Goal: Transaction & Acquisition: Download file/media

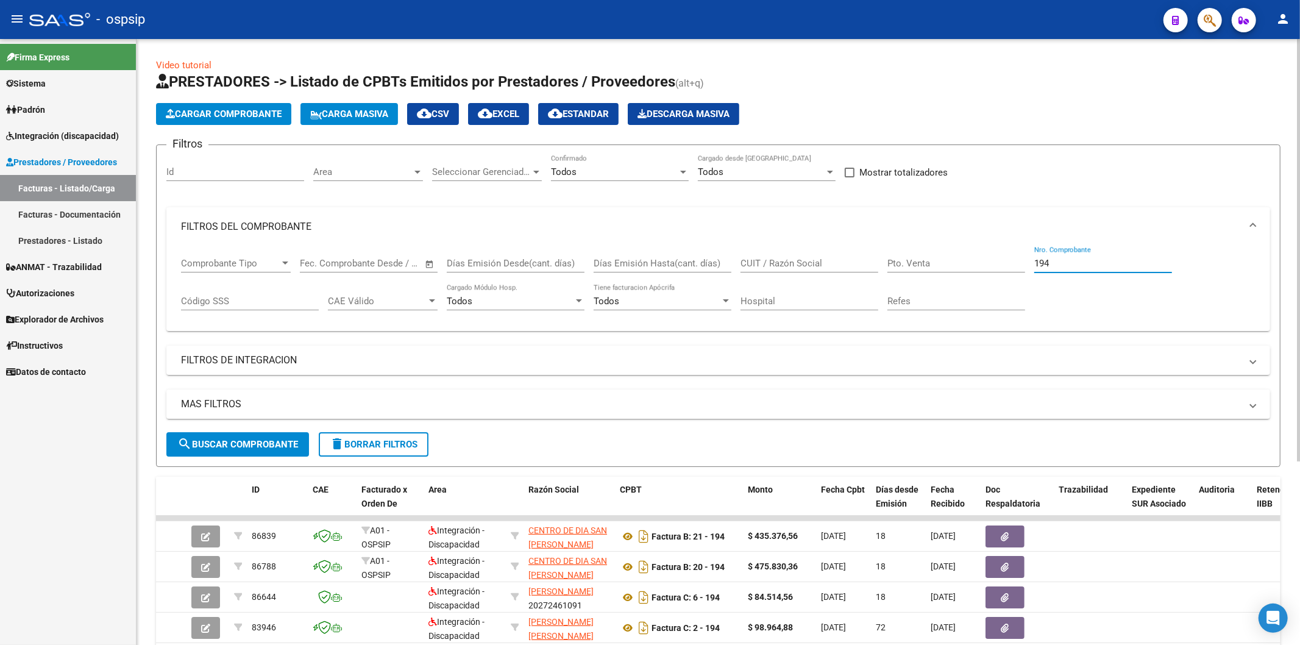
scroll to position [62, 0]
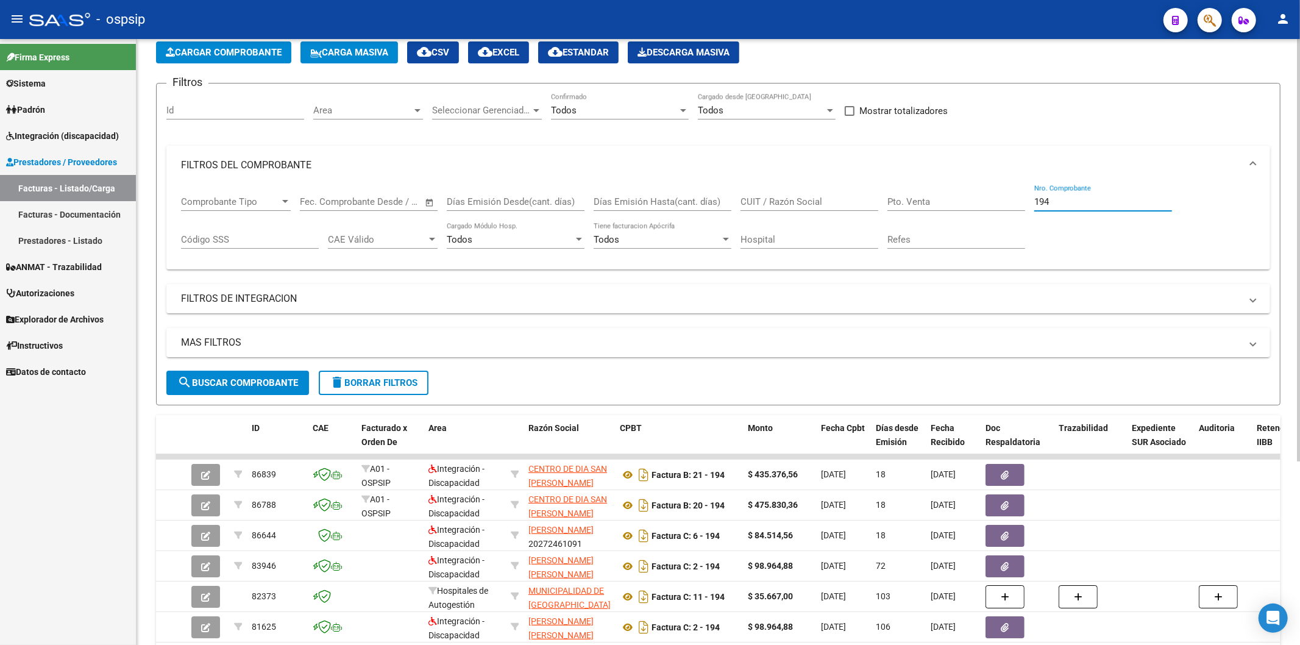
click at [1105, 203] on input "194" at bounding box center [1103, 201] width 138 height 11
type input "1"
click at [811, 203] on input "CUIT / Razón Social" at bounding box center [809, 201] width 138 height 11
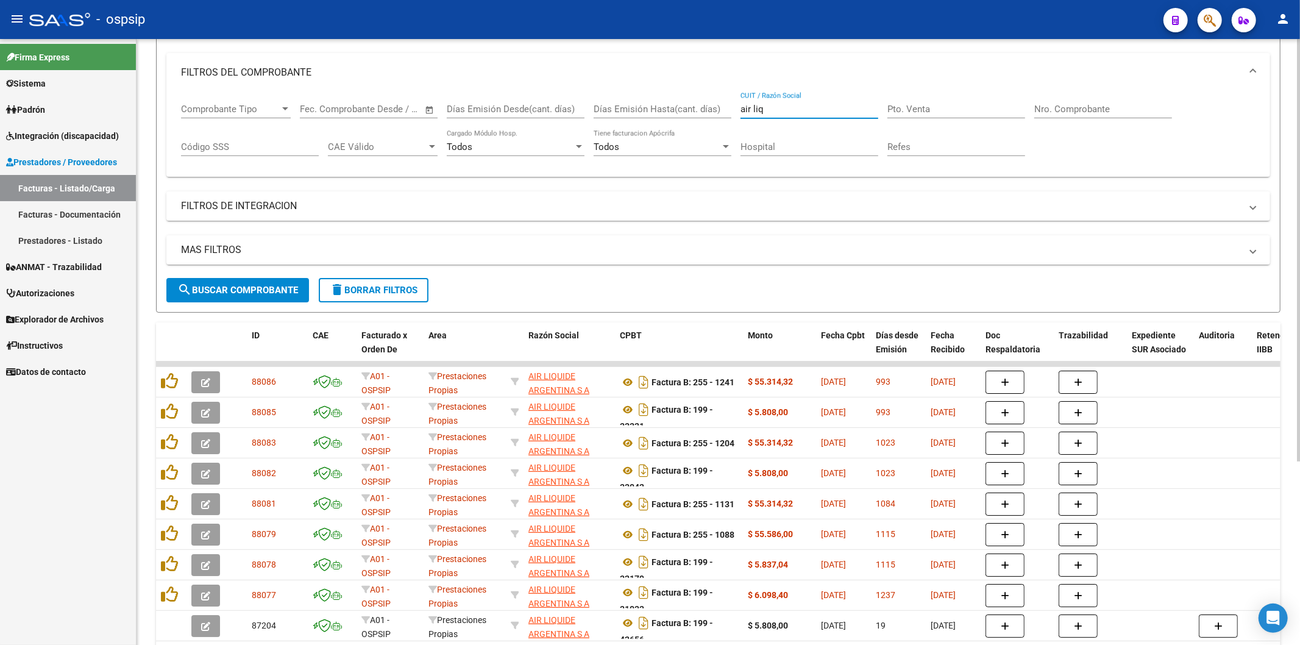
scroll to position [264, 0]
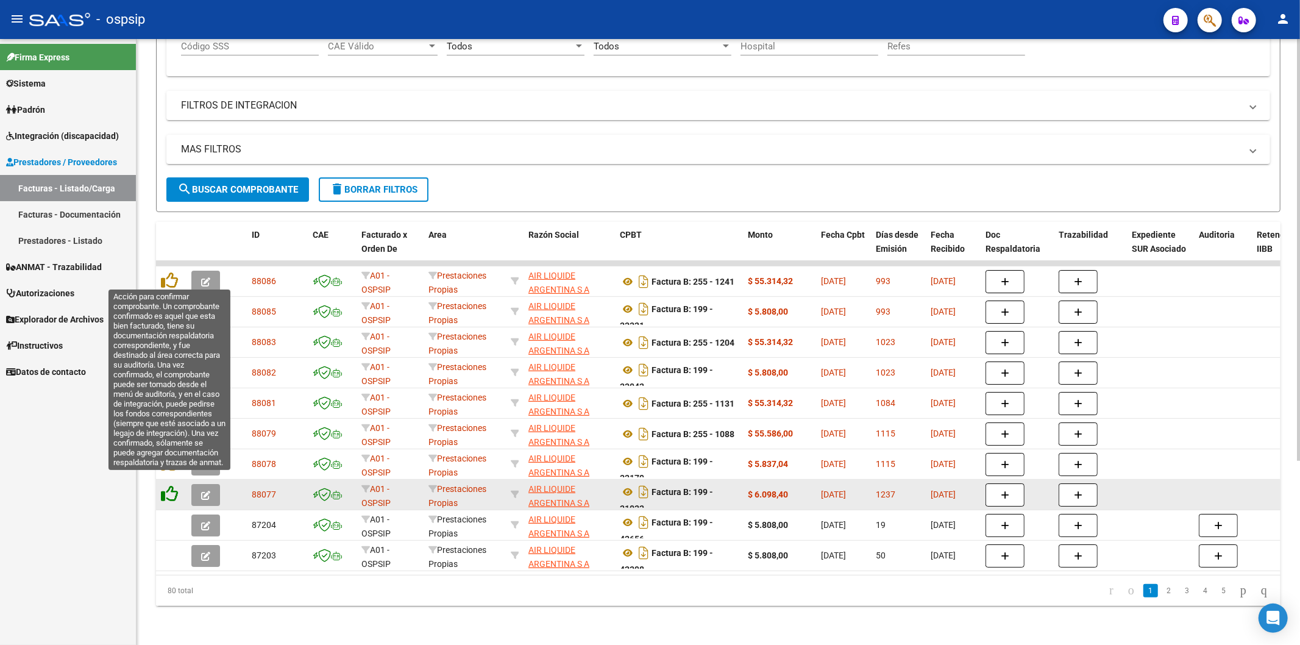
click at [172, 485] on icon at bounding box center [169, 493] width 17 height 17
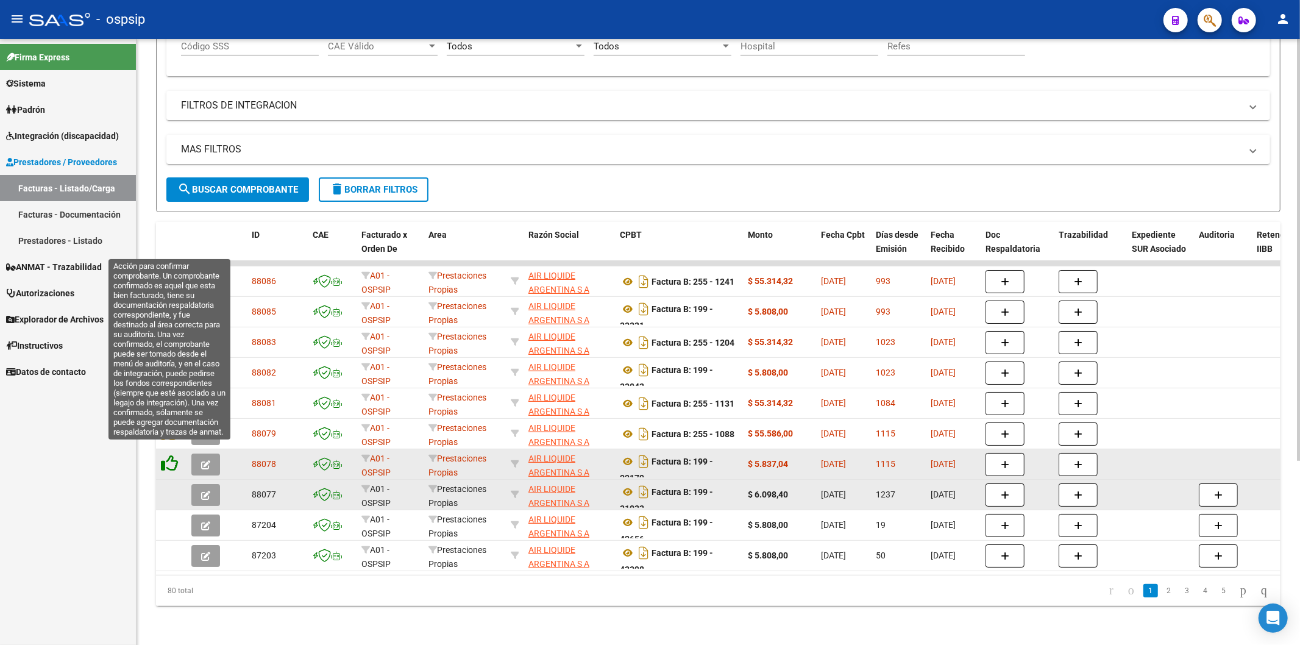
click at [171, 455] on icon at bounding box center [169, 463] width 17 height 17
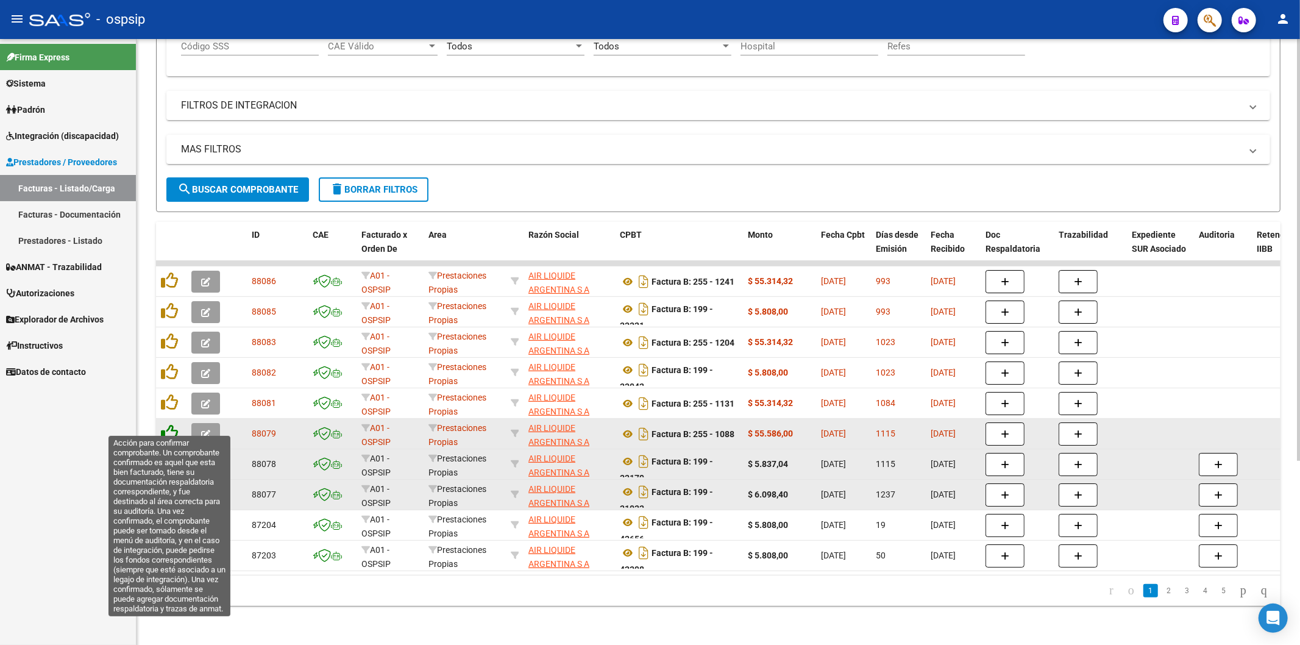
click at [169, 427] on icon at bounding box center [169, 432] width 17 height 17
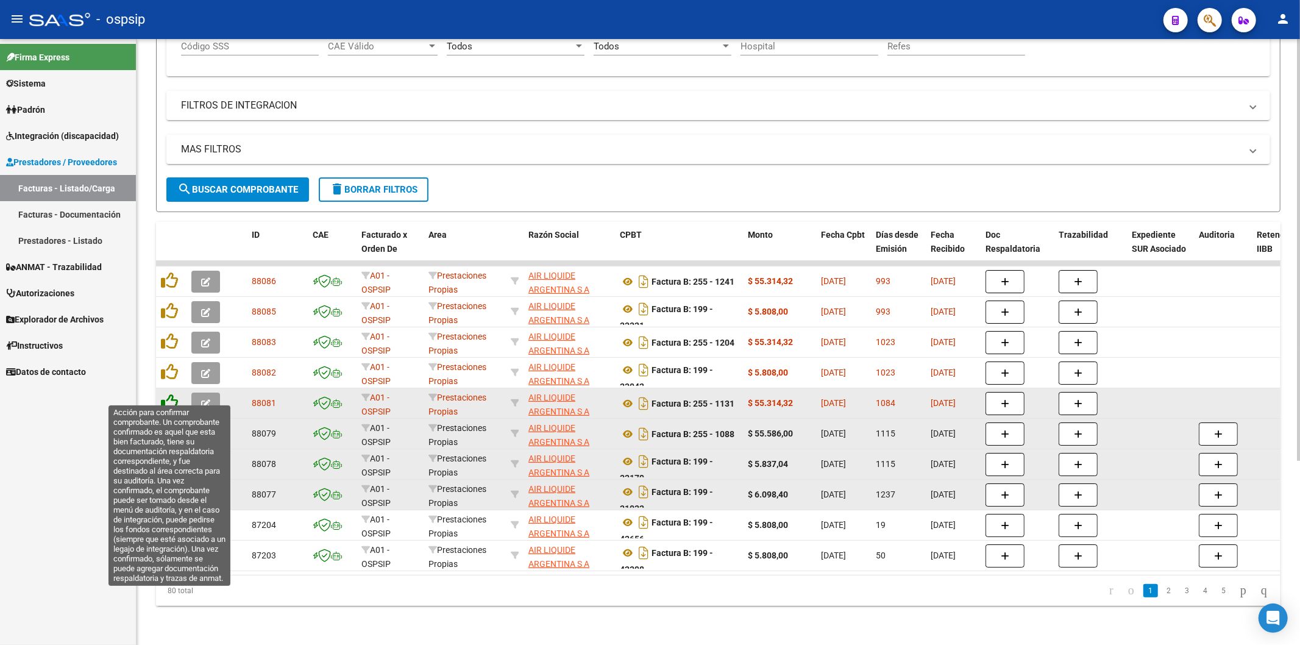
click at [169, 397] on icon at bounding box center [169, 402] width 17 height 17
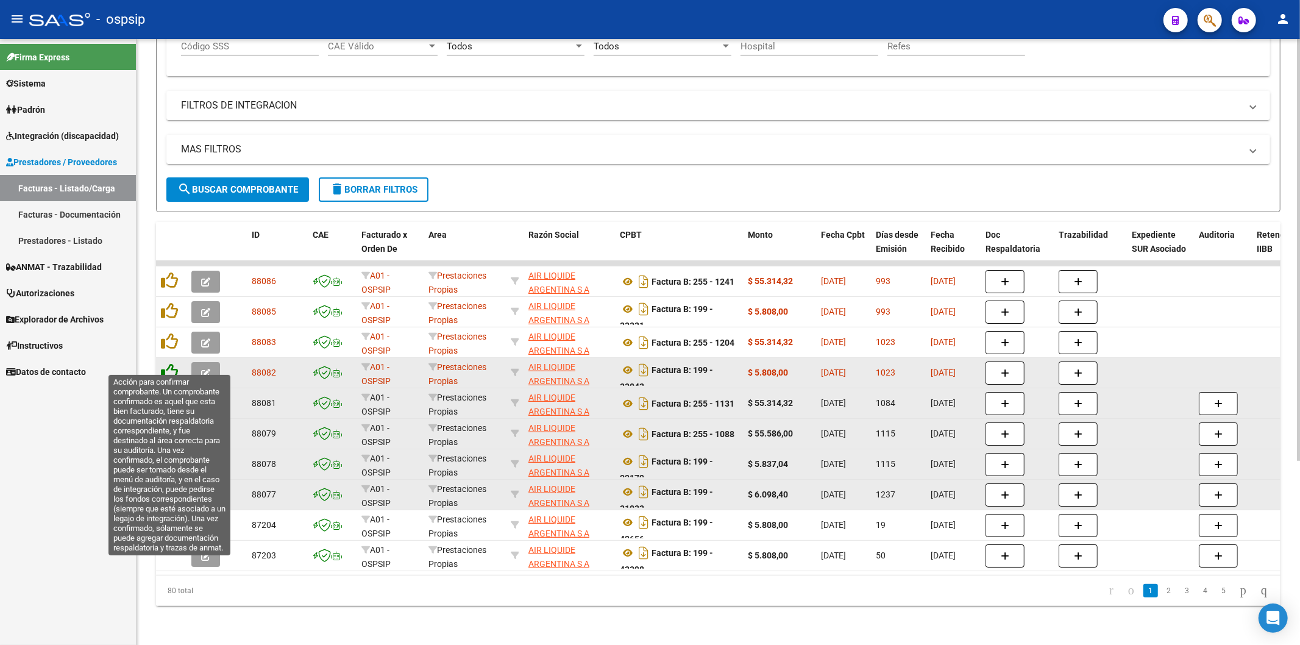
click at [169, 363] on icon at bounding box center [169, 371] width 17 height 17
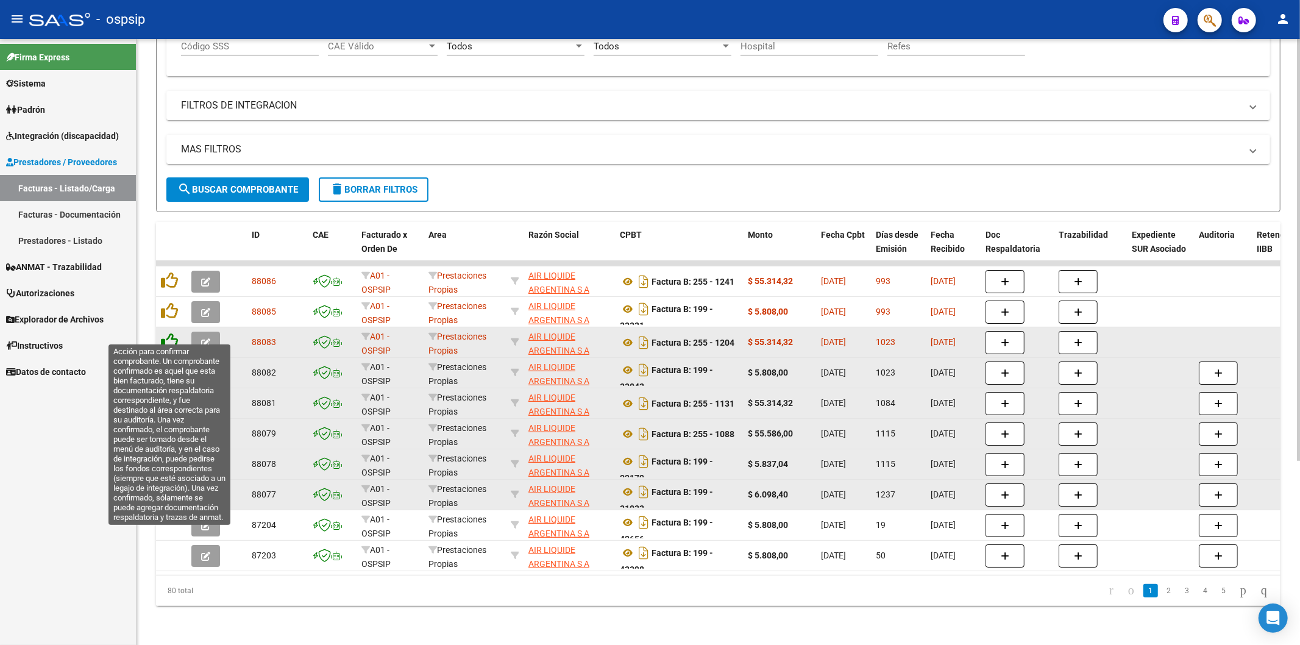
click at [172, 334] on icon at bounding box center [169, 341] width 17 height 17
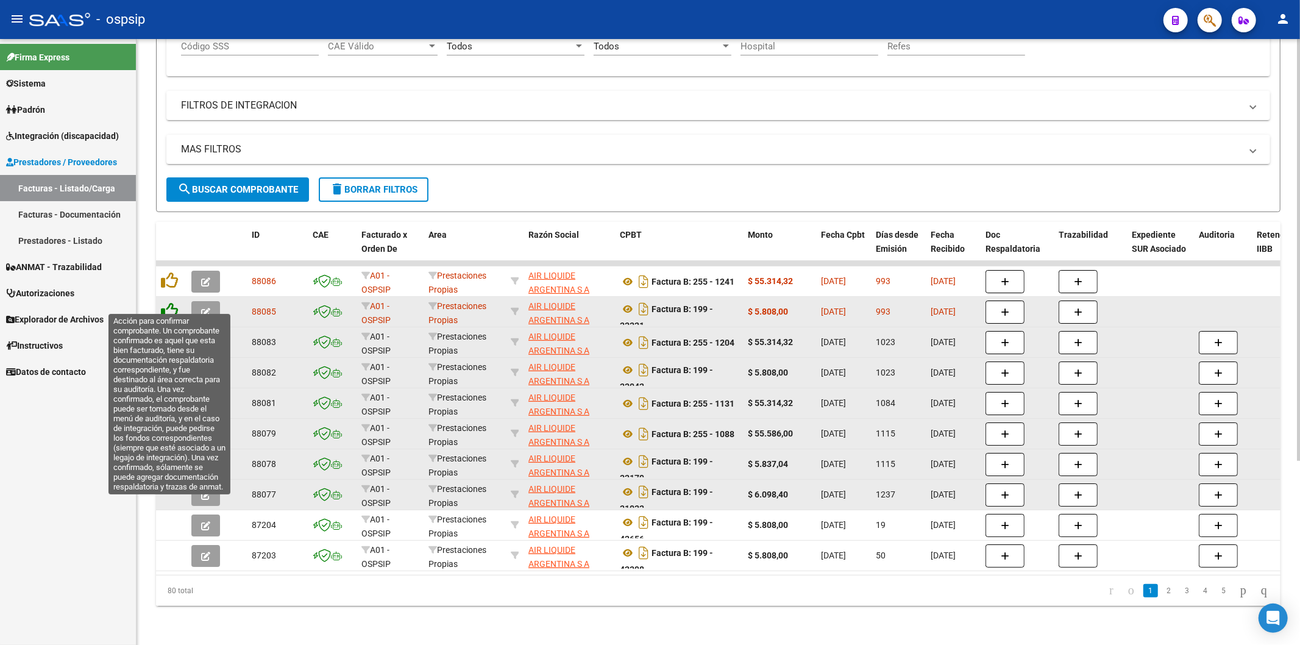
click at [166, 302] on icon at bounding box center [169, 310] width 17 height 17
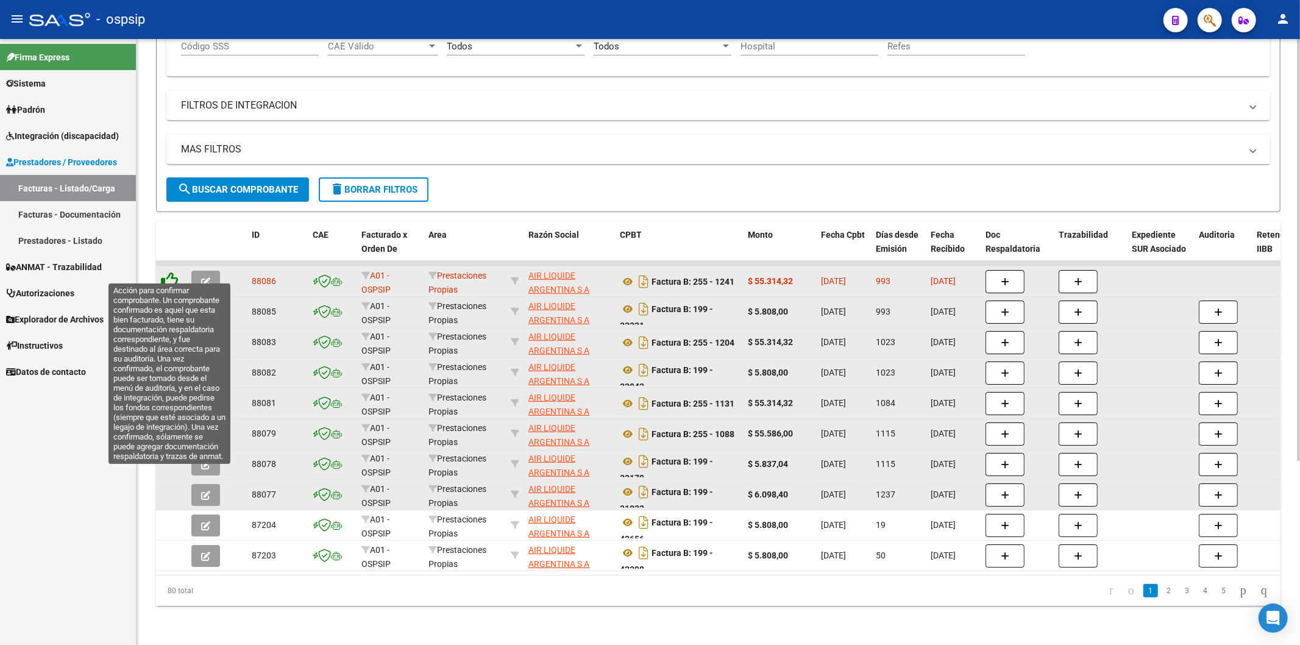
click at [174, 272] on icon at bounding box center [169, 280] width 17 height 17
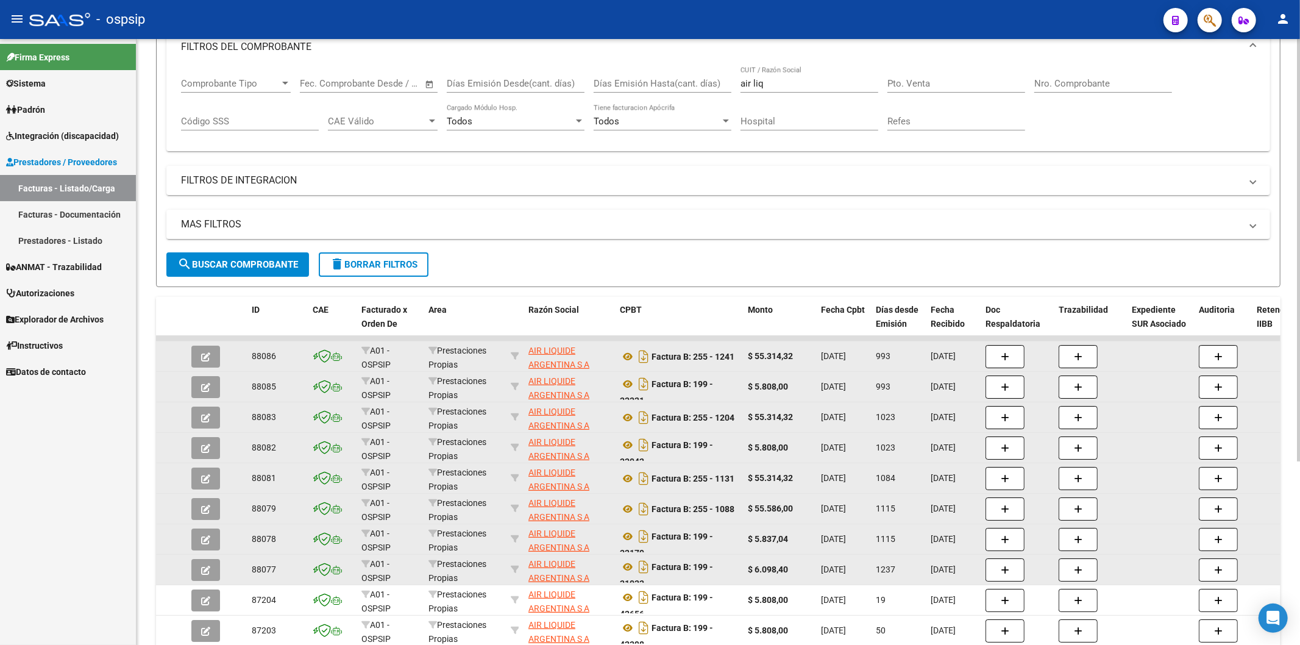
scroll to position [62, 0]
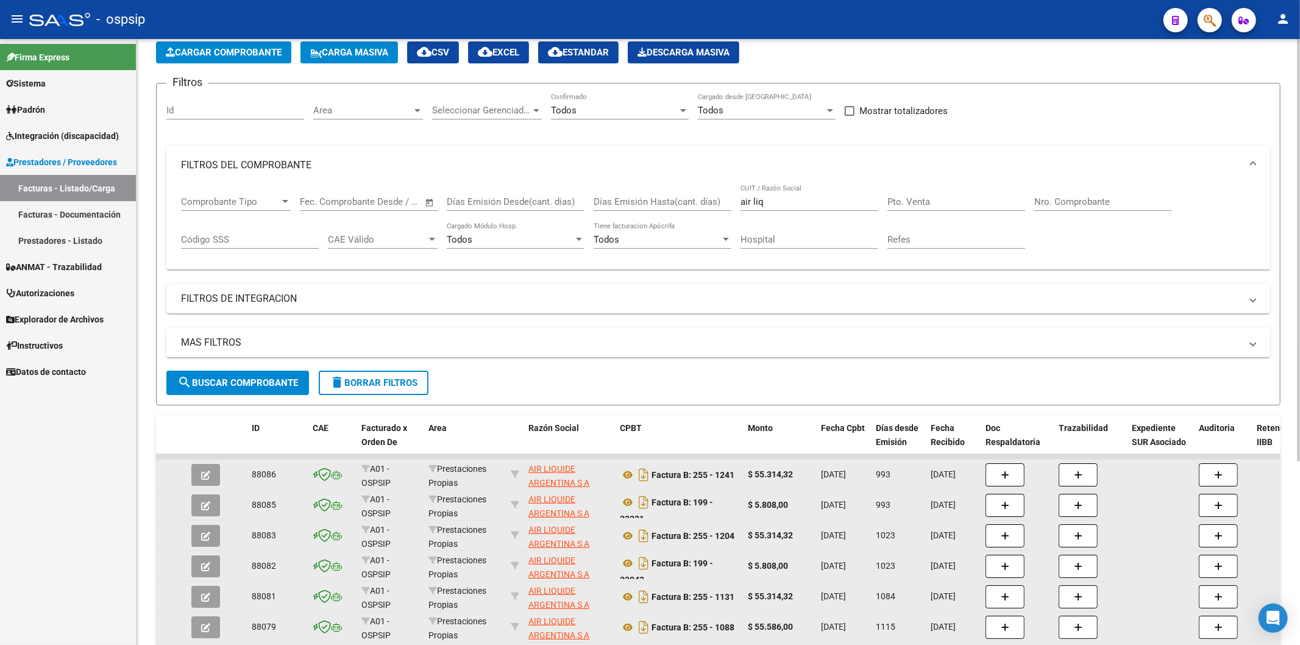
click at [817, 200] on input "air liq" at bounding box center [809, 201] width 138 height 11
type input "a"
click at [1098, 202] on input "Nro. Comprobante" at bounding box center [1103, 201] width 138 height 11
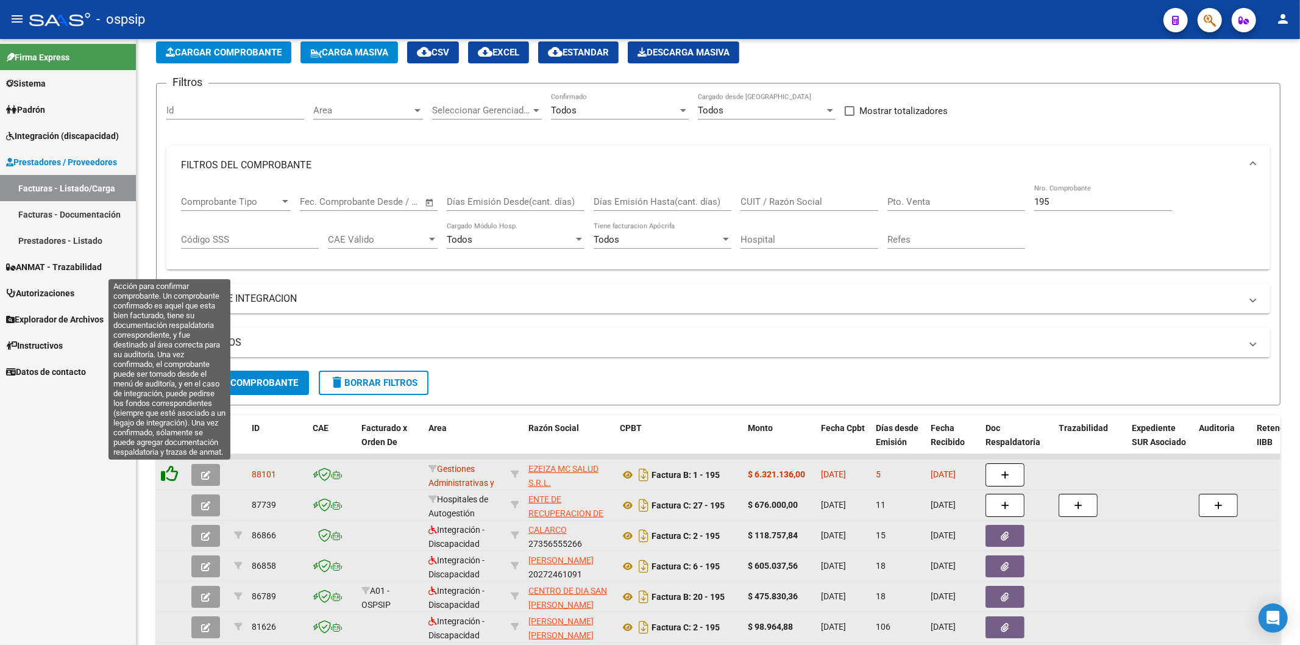
click at [168, 474] on icon at bounding box center [169, 473] width 17 height 17
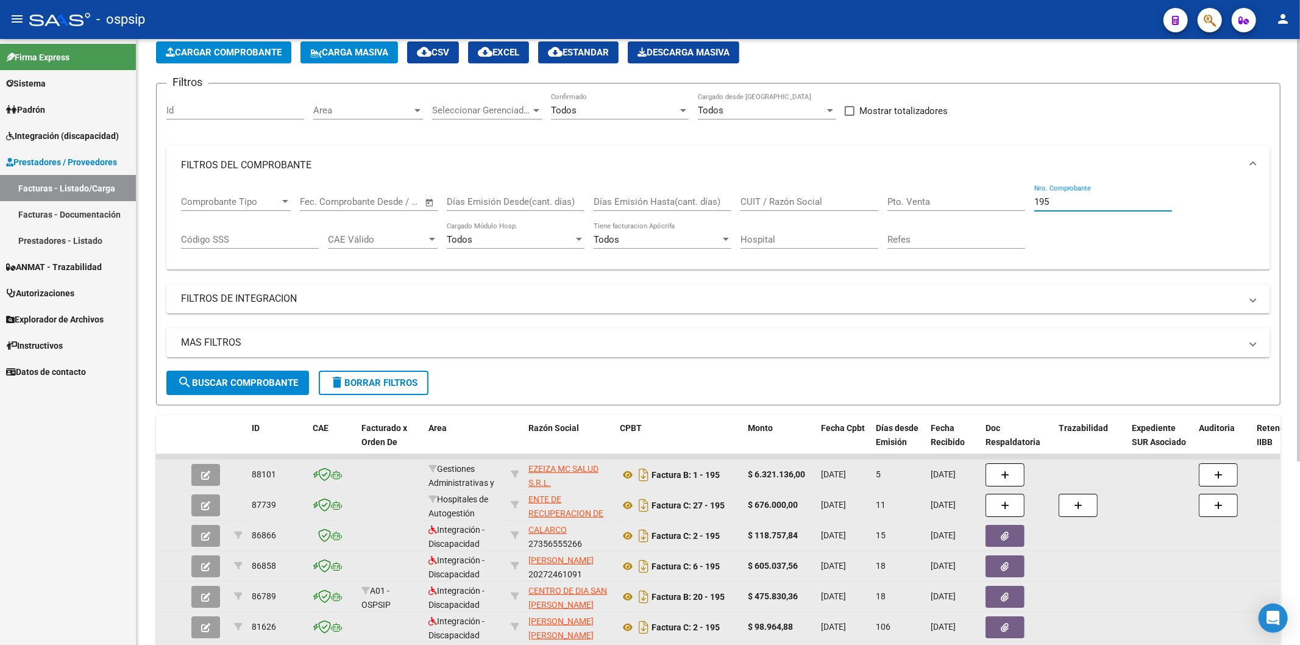
click at [1074, 200] on input "195" at bounding box center [1103, 201] width 138 height 11
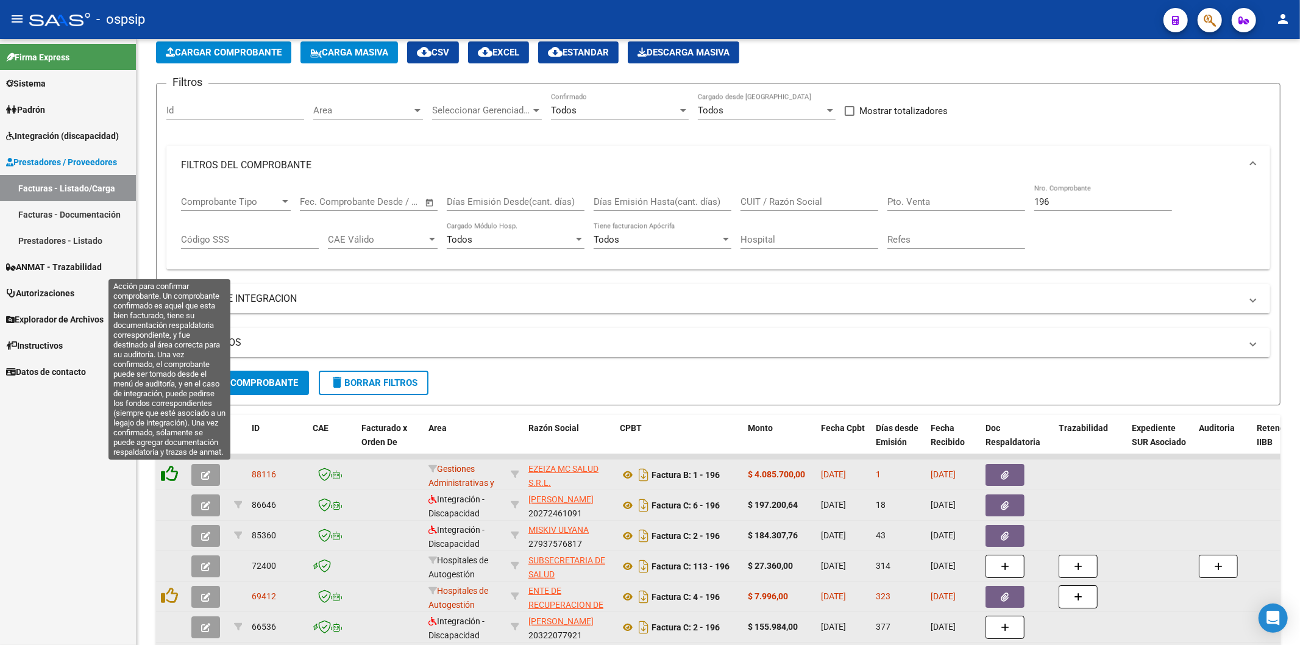
click at [166, 476] on icon at bounding box center [169, 473] width 17 height 17
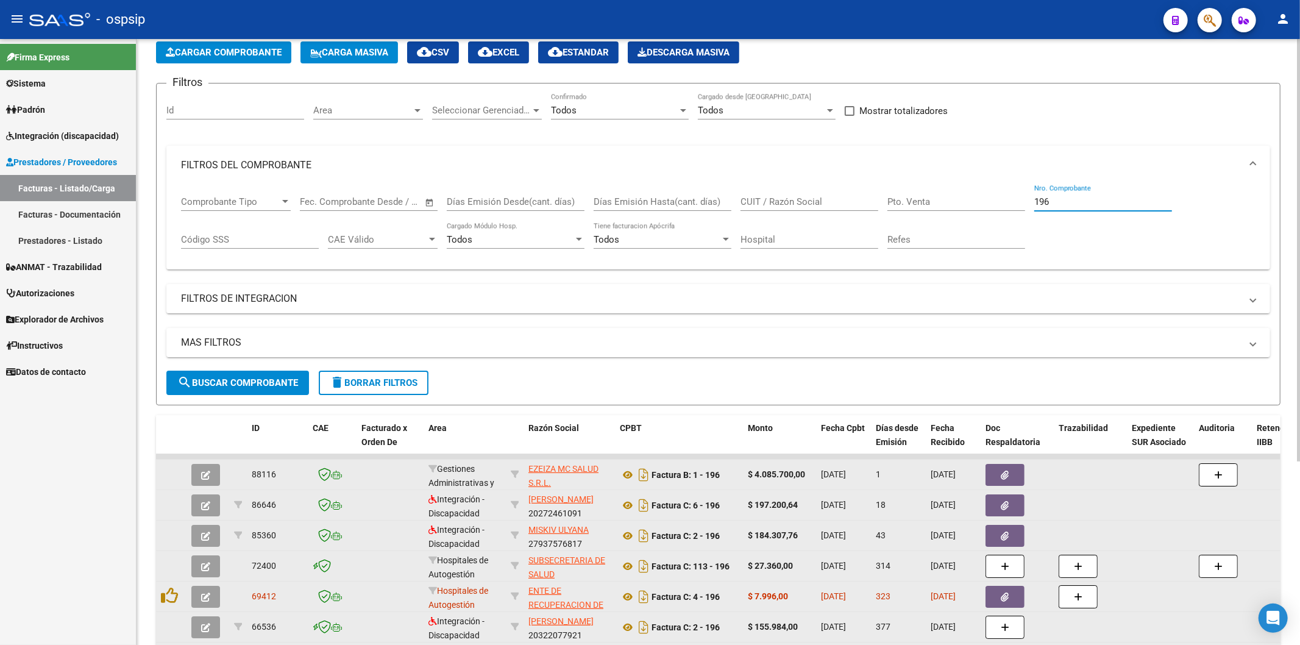
click at [1102, 201] on input "196" at bounding box center [1103, 201] width 138 height 11
type input "1"
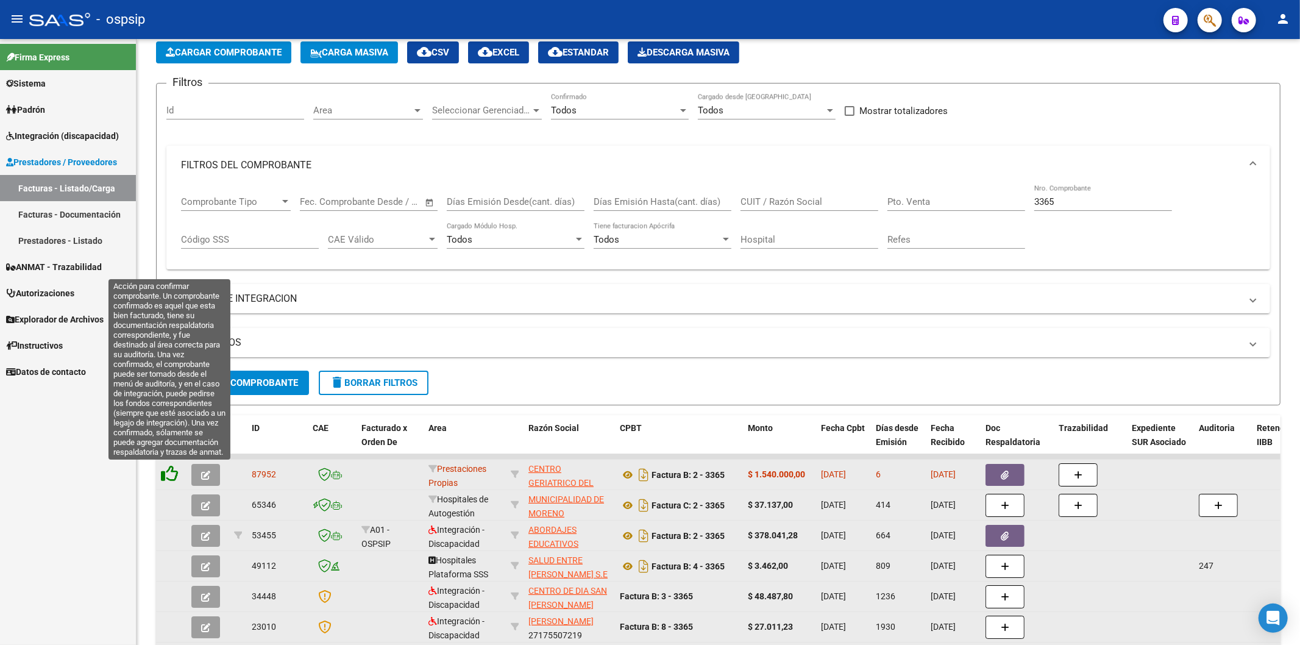
click at [173, 473] on icon at bounding box center [169, 473] width 17 height 17
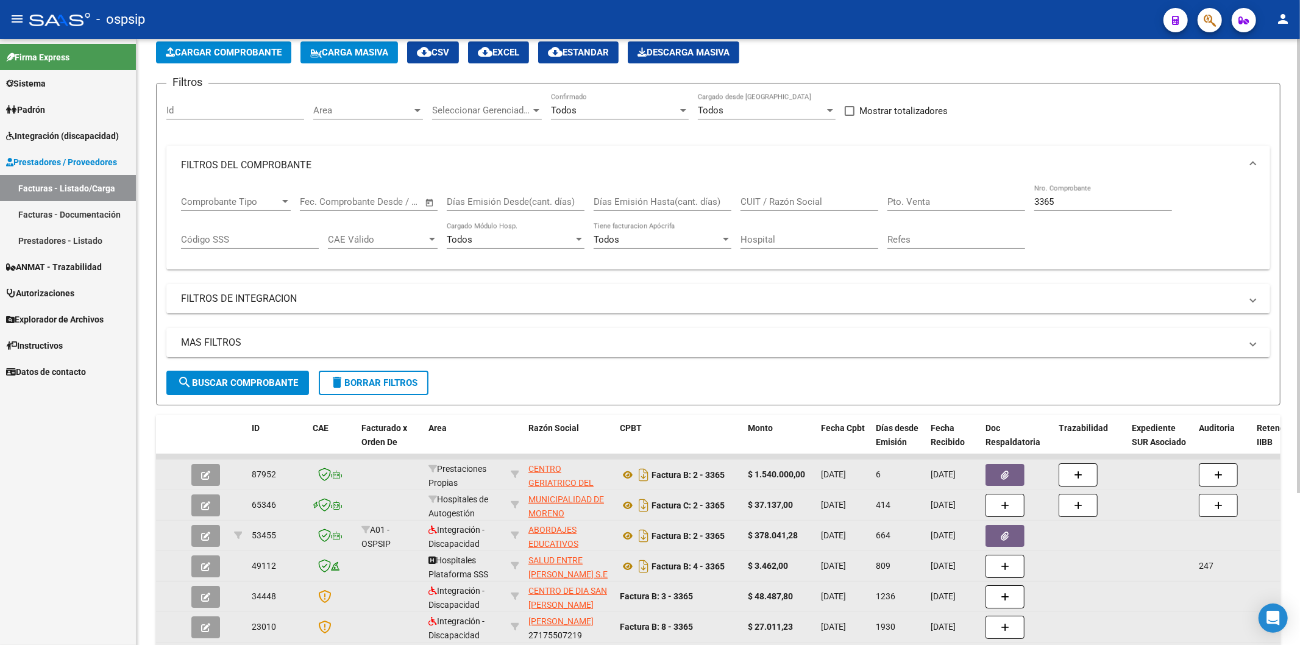
click at [1083, 197] on input "3365" at bounding box center [1103, 201] width 138 height 11
type input "3"
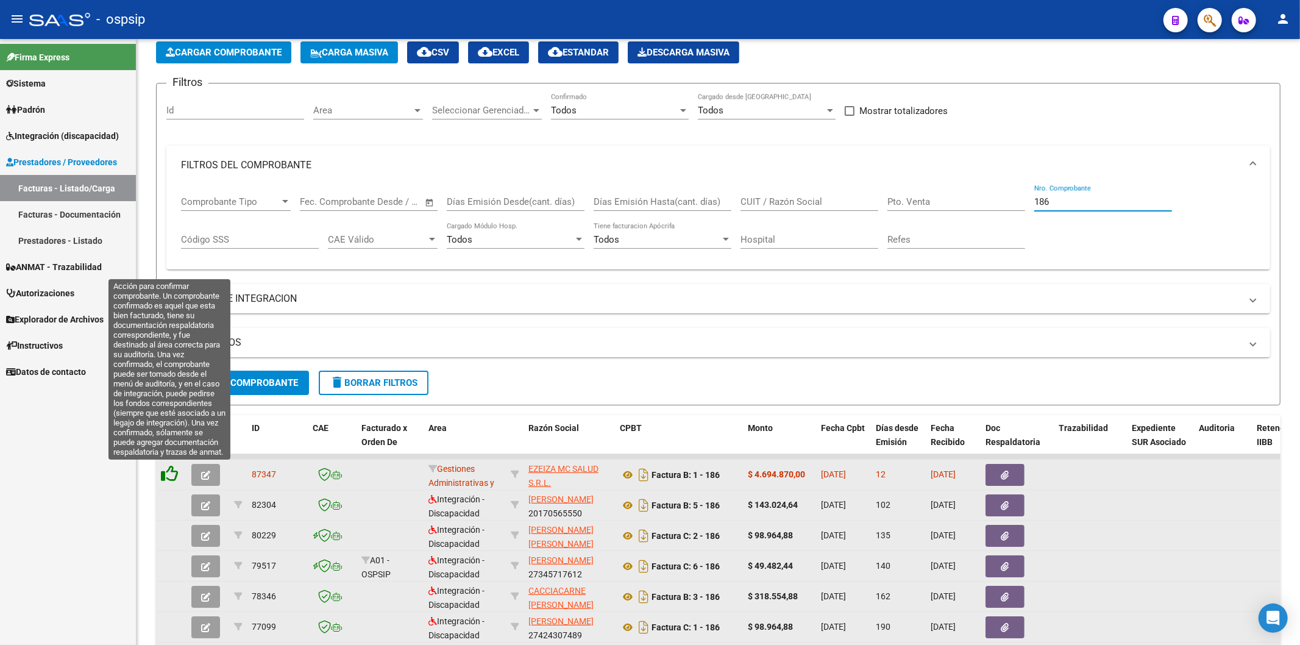
click at [168, 475] on icon at bounding box center [169, 473] width 17 height 17
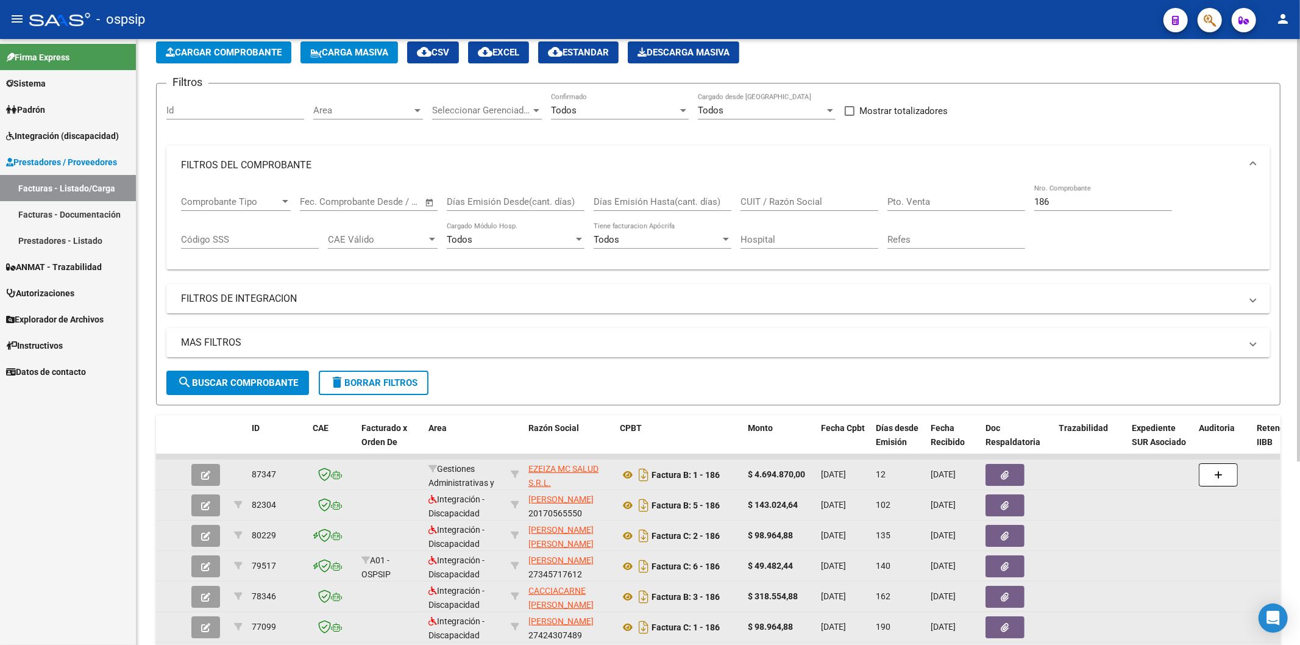
click at [1107, 208] on div "186 Nro. Comprobante" at bounding box center [1103, 198] width 138 height 26
click at [1100, 202] on input "186" at bounding box center [1103, 201] width 138 height 11
type input "1"
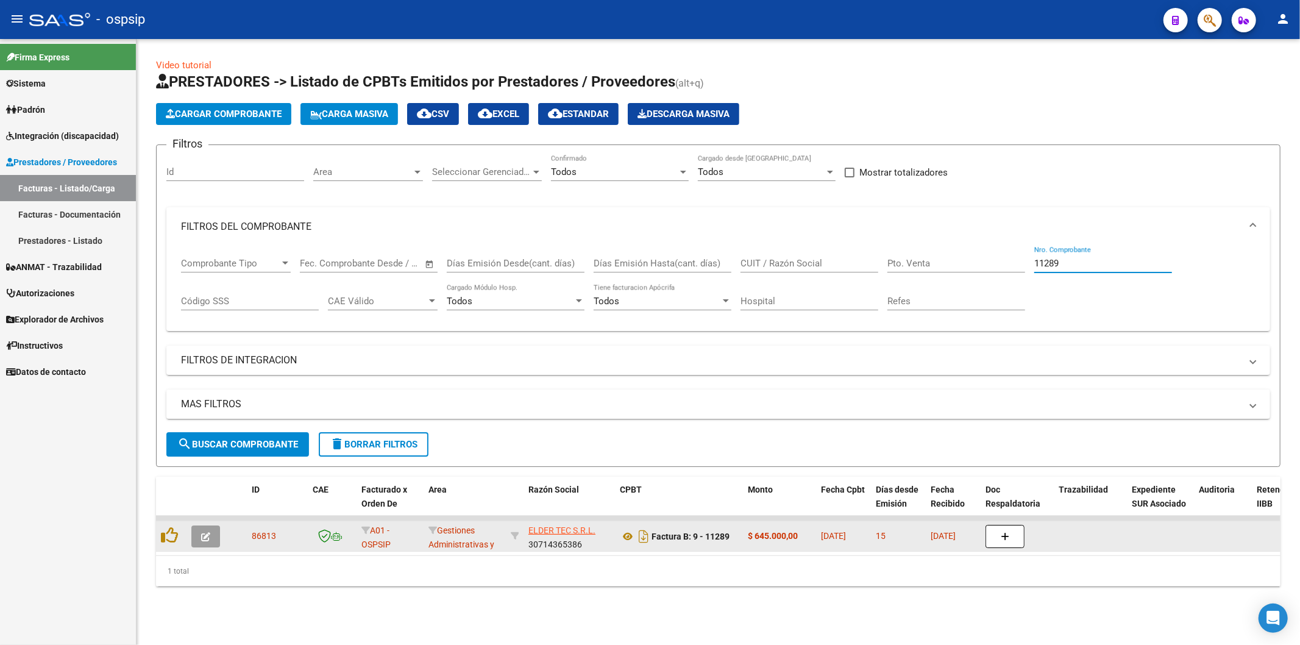
scroll to position [0, 0]
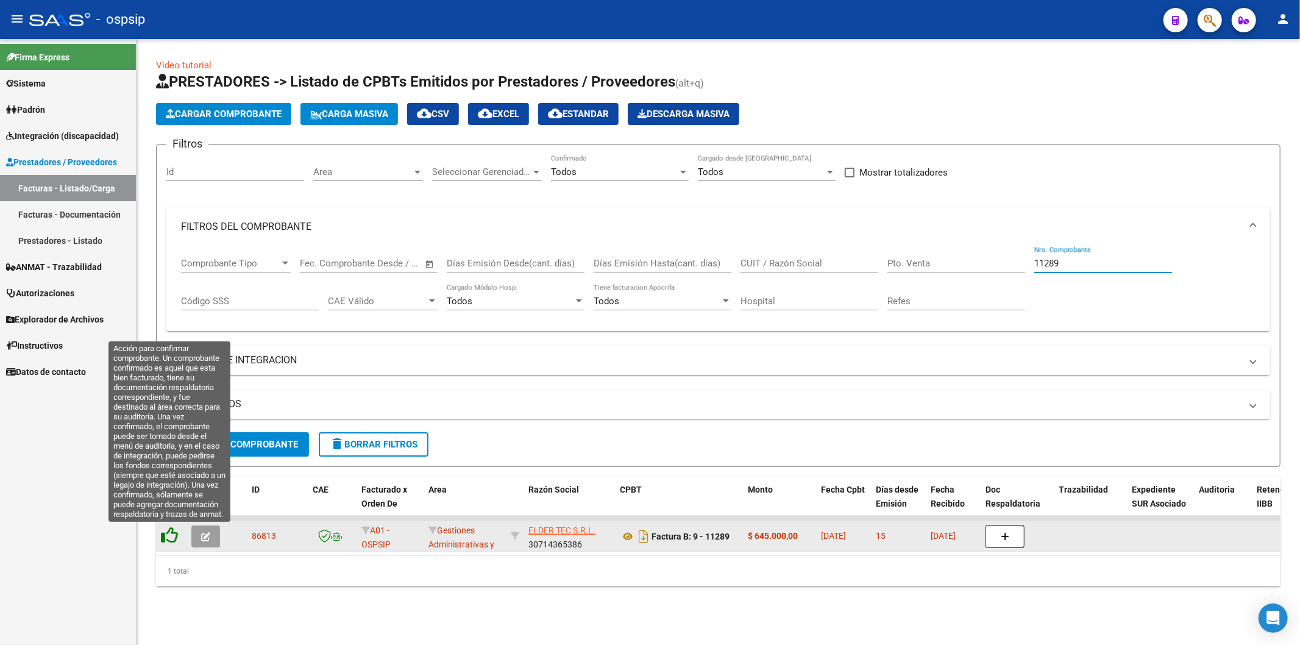
click at [172, 539] on icon at bounding box center [169, 534] width 17 height 17
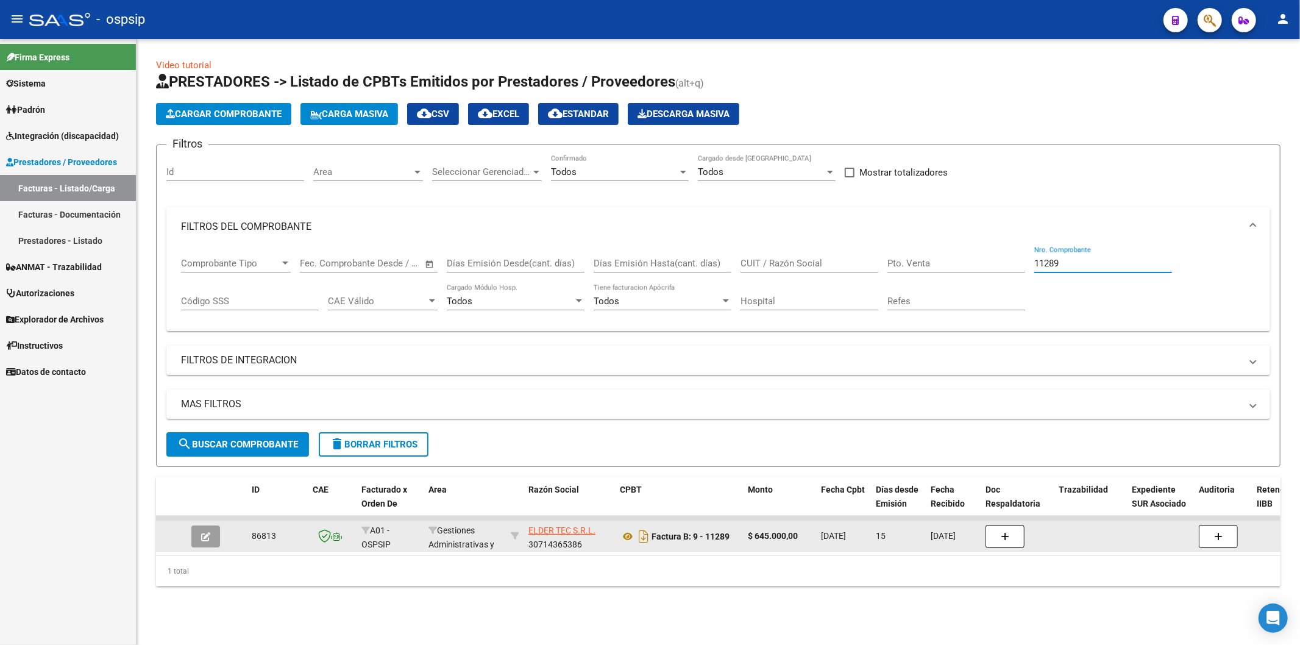
click at [1118, 263] on input "11289" at bounding box center [1103, 263] width 138 height 11
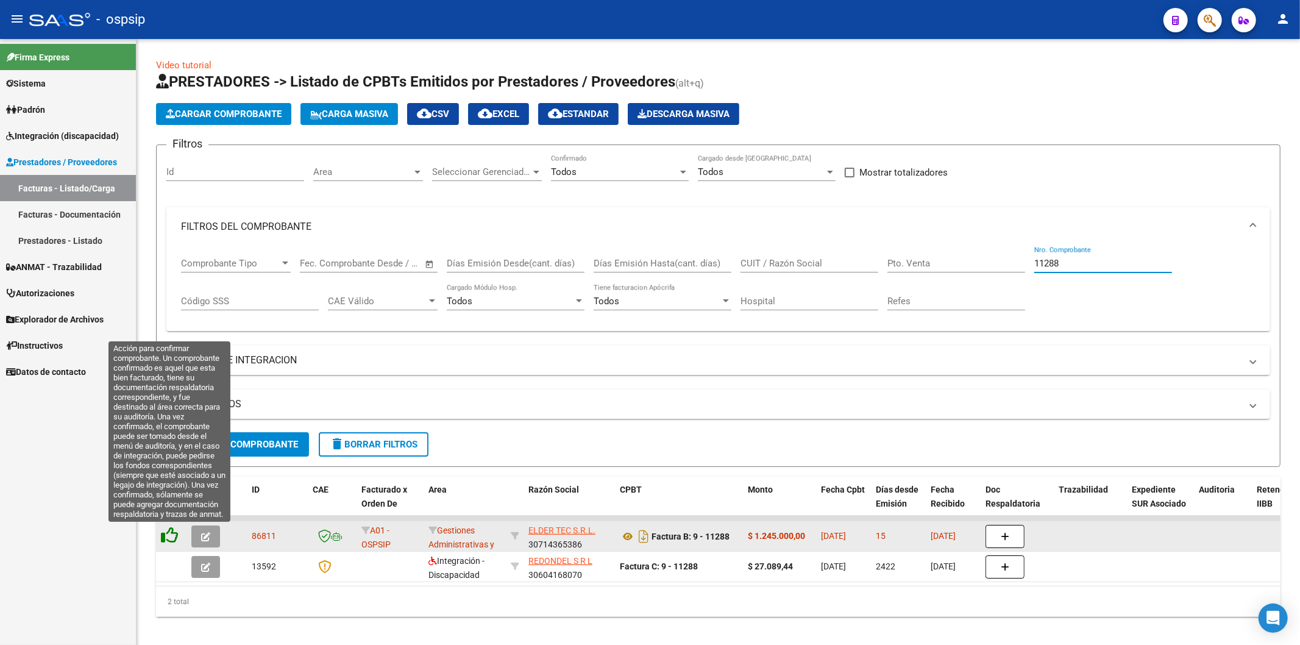
type input "11288"
click at [174, 534] on icon at bounding box center [169, 534] width 17 height 17
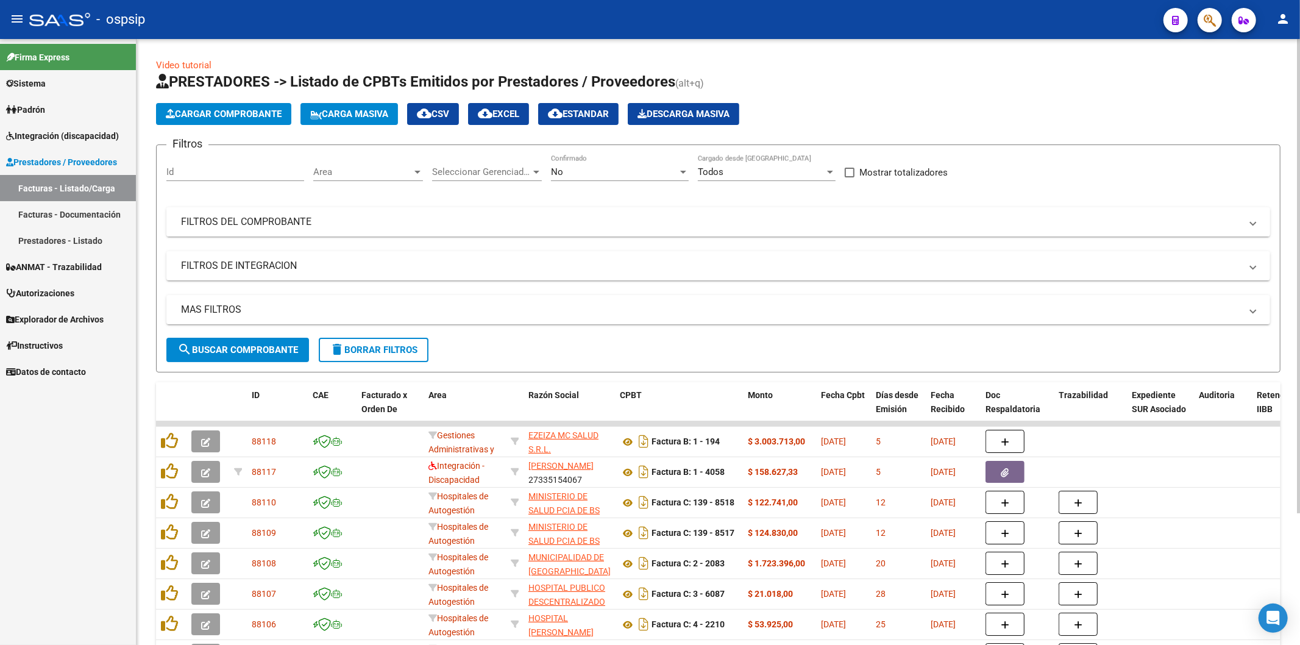
click at [1076, 220] on mat-panel-title "FILTROS DEL COMPROBANTE" at bounding box center [711, 221] width 1060 height 13
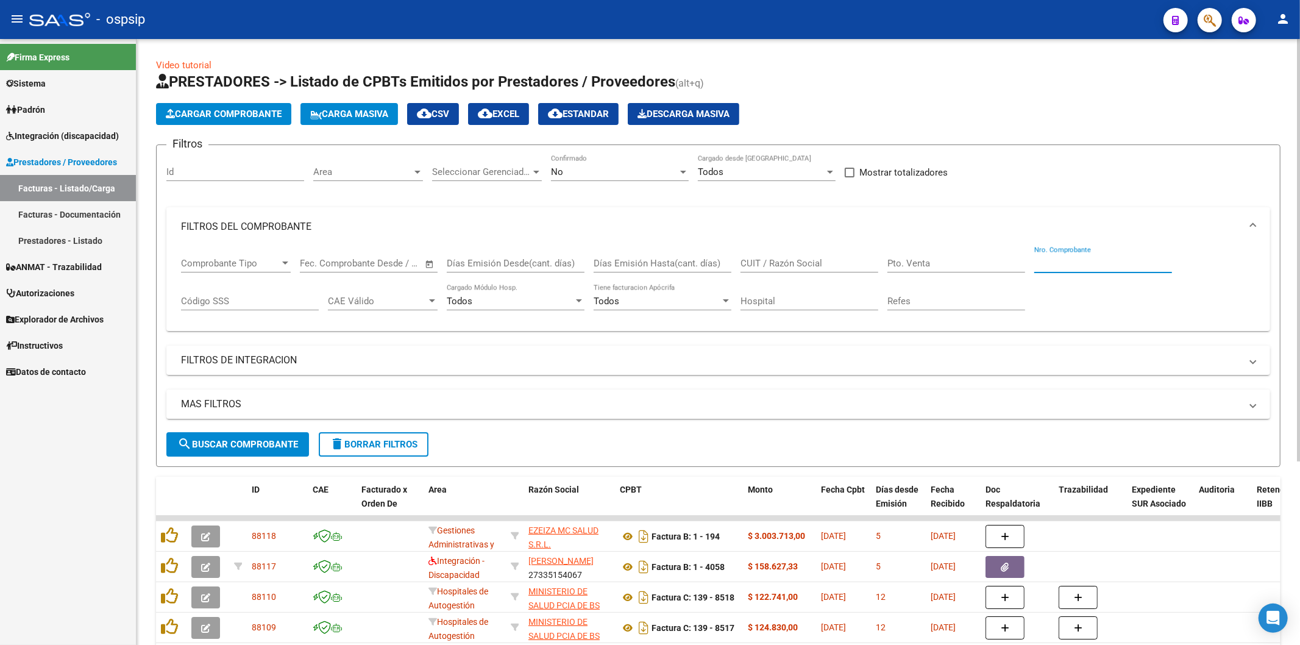
click at [1074, 263] on input "Nro. Comprobante" at bounding box center [1103, 263] width 138 height 11
click at [1099, 266] on input "Nro. Comprobante" at bounding box center [1103, 263] width 138 height 11
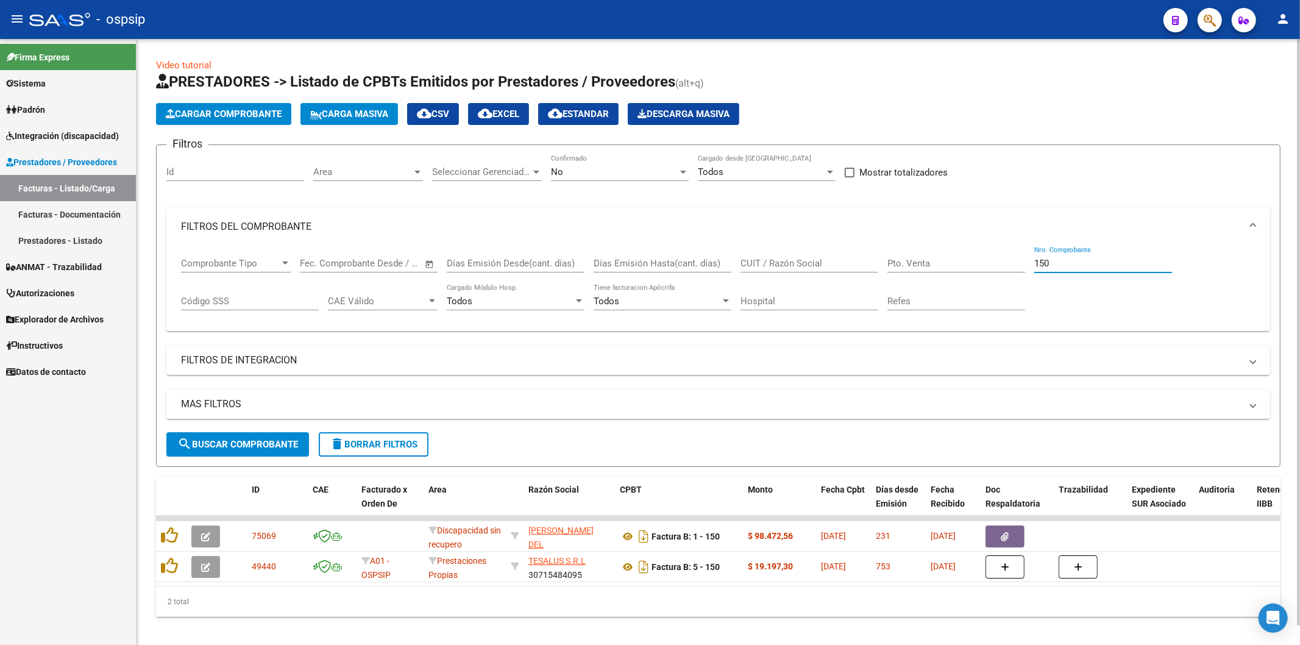
type input "150"
click at [681, 169] on div at bounding box center [683, 172] width 11 height 10
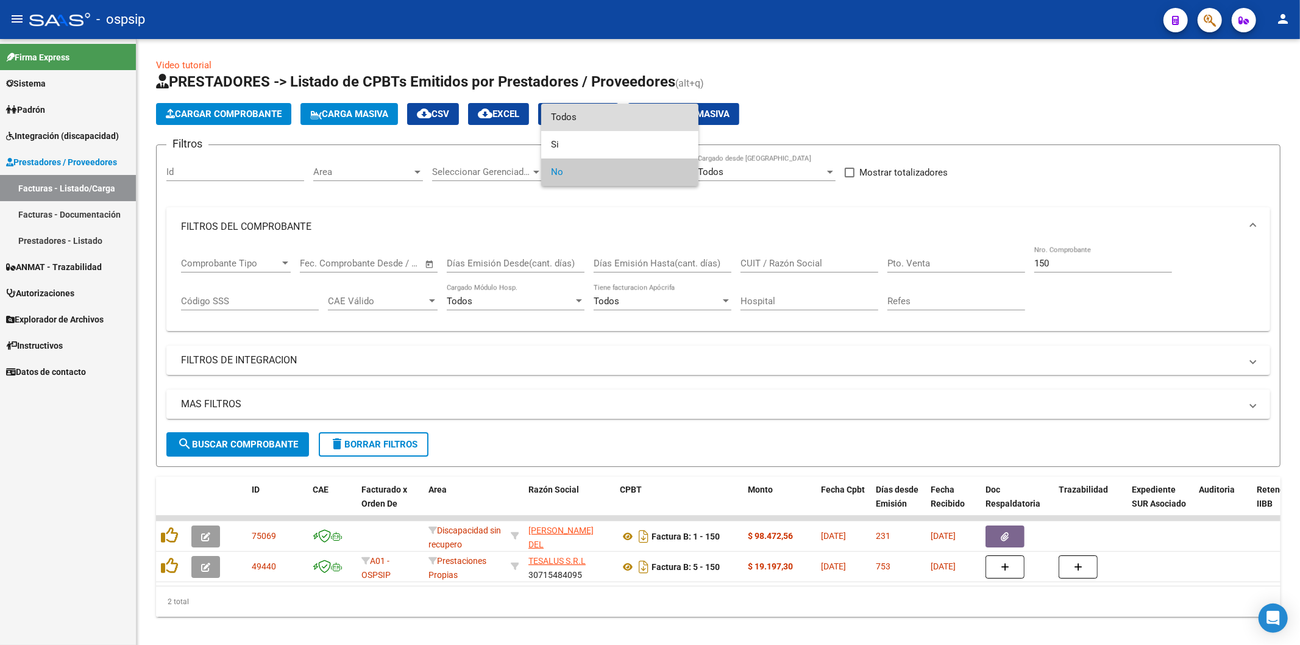
click at [618, 115] on span "Todos" at bounding box center [620, 117] width 138 height 27
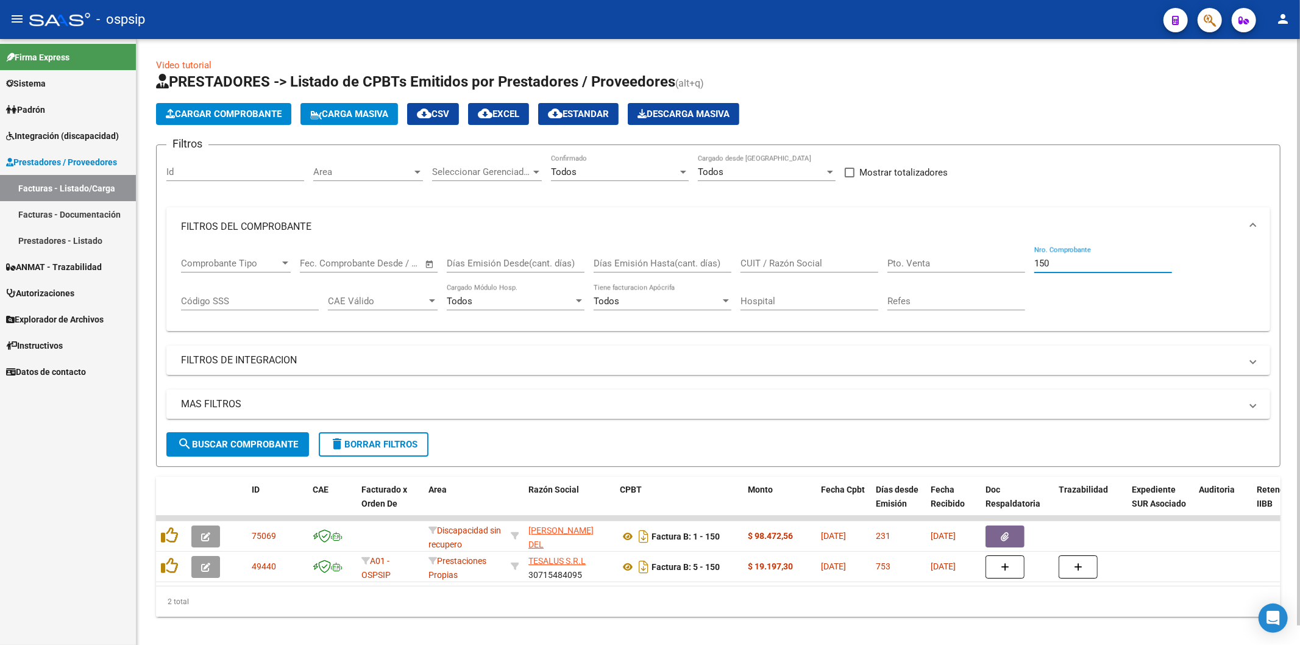
click at [1083, 267] on input "150" at bounding box center [1103, 263] width 138 height 11
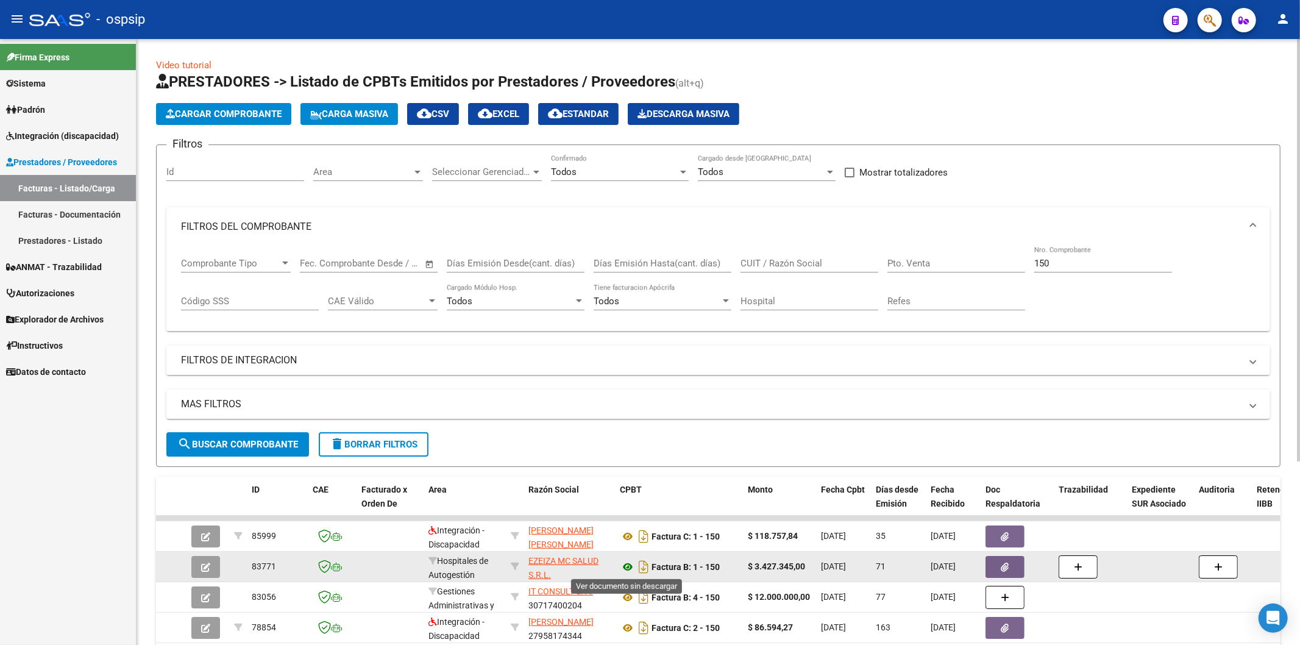
click at [629, 563] on icon at bounding box center [628, 566] width 16 height 15
